Goal: Register for event/course

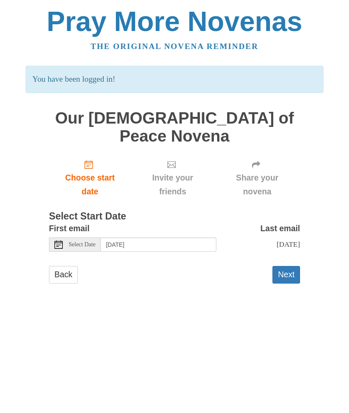
click at [291, 266] on button "Next" at bounding box center [287, 274] width 28 height 17
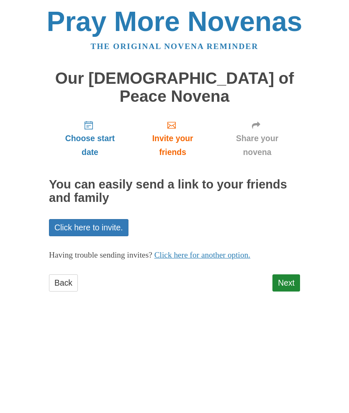
click at [93, 132] on span "Choose start date" at bounding box center [89, 146] width 65 height 28
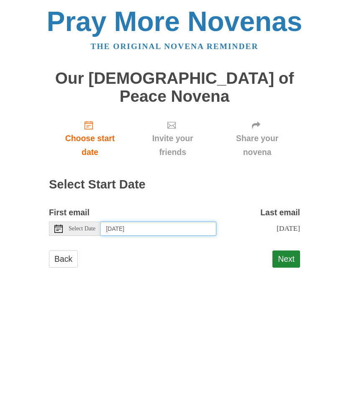
click at [134, 222] on input "[DATE]" at bounding box center [159, 229] width 116 height 14
click at [289, 251] on button "Next" at bounding box center [287, 259] width 28 height 17
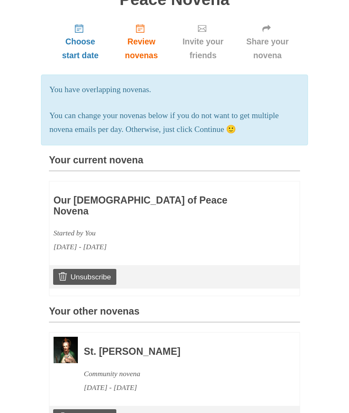
scroll to position [99, 0]
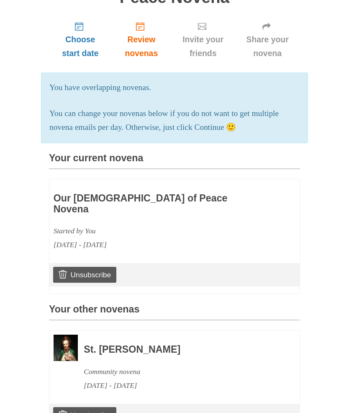
click at [91, 407] on link "Unsubscribe" at bounding box center [84, 415] width 63 height 16
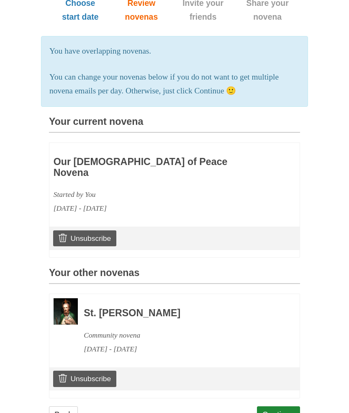
click at [284, 406] on link "Continue" at bounding box center [279, 414] width 44 height 17
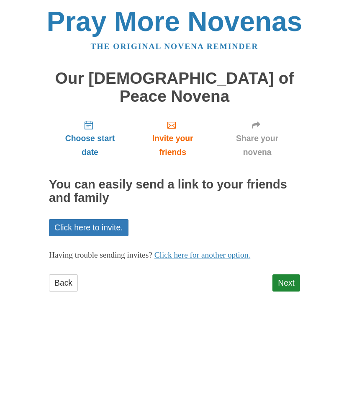
click at [289, 274] on link "Next" at bounding box center [287, 282] width 28 height 17
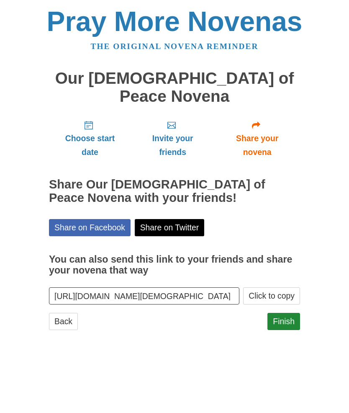
click at [285, 313] on link "Finish" at bounding box center [284, 321] width 33 height 17
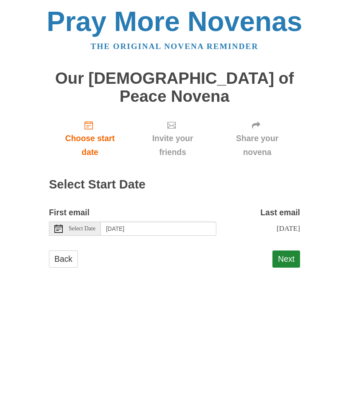
click at [0, 122] on body "Pray More Novenas The original novena reminder Our [DEMOGRAPHIC_DATA] of Peace …" at bounding box center [174, 146] width 349 height 292
click at [230, 276] on html "Pray More Novenas The original novena reminder Our [DEMOGRAPHIC_DATA] of Peace …" at bounding box center [174, 146] width 349 height 292
